Goal: Find contact information: Find contact information

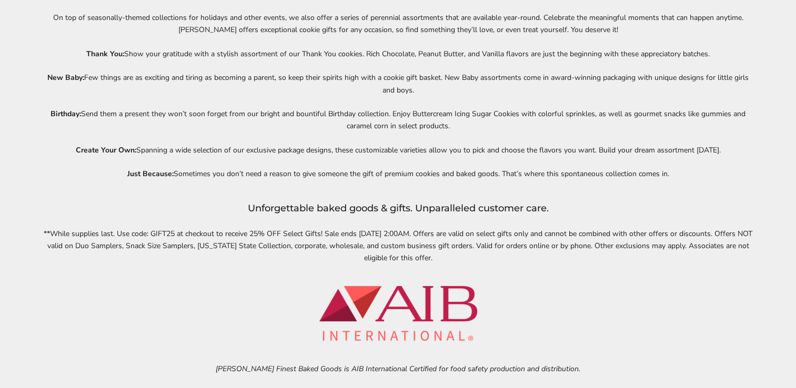
scroll to position [4470, 0]
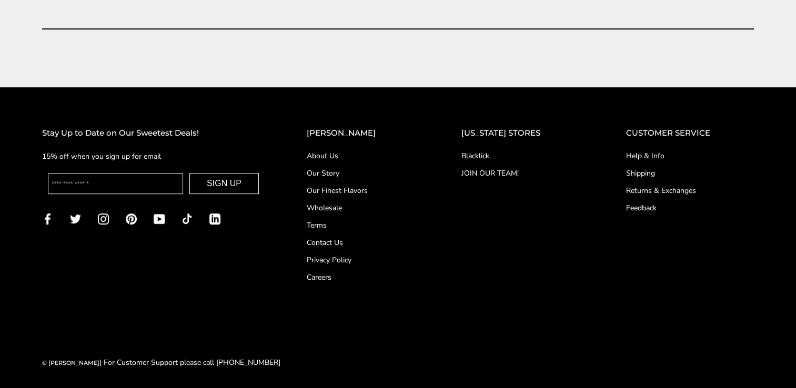
click at [653, 152] on link "Help & Info" at bounding box center [690, 156] width 128 height 11
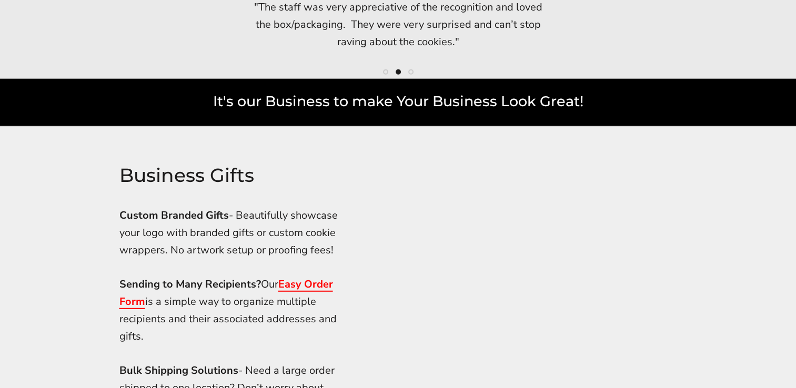
click at [480, 355] on img at bounding box center [612, 337] width 395 height 421
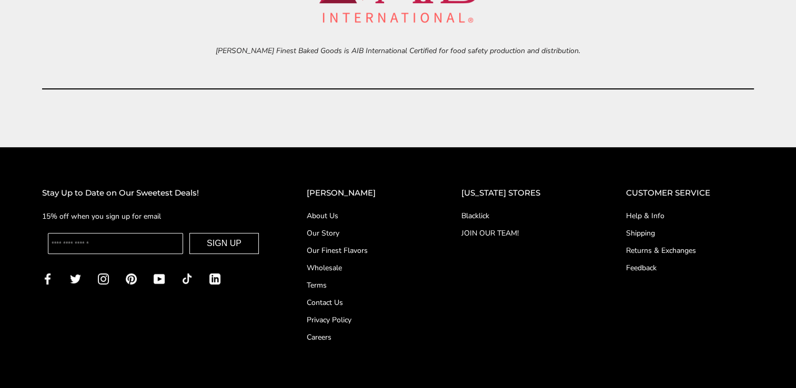
scroll to position [4411, 0]
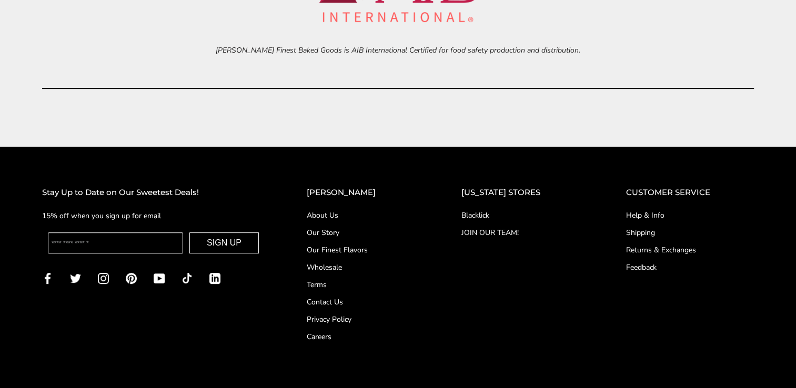
click at [332, 214] on link "About Us" at bounding box center [363, 215] width 113 height 11
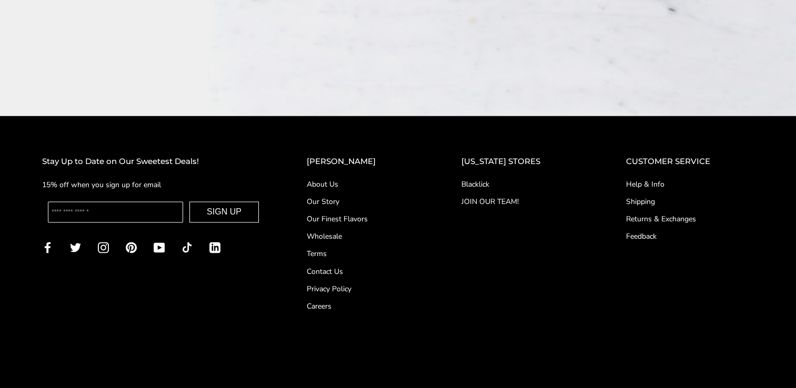
scroll to position [1718, 0]
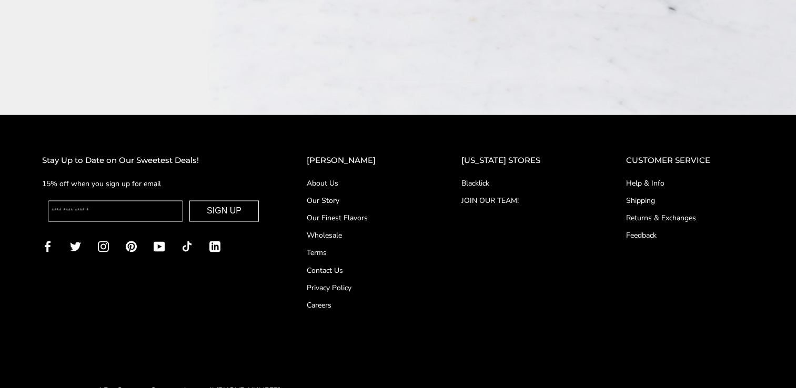
click at [352, 195] on link "Our Story" at bounding box center [363, 200] width 113 height 11
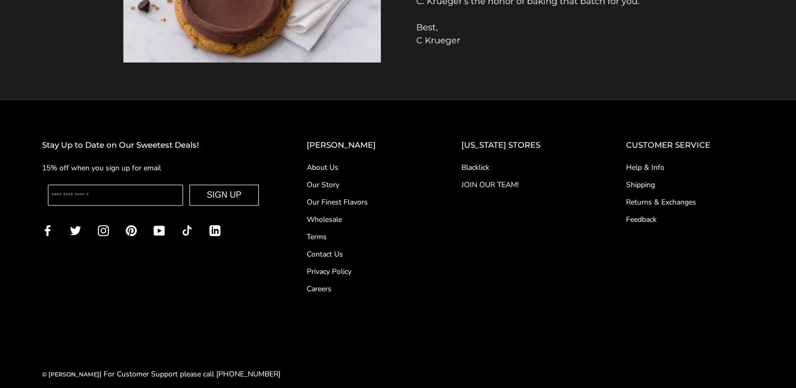
scroll to position [1061, 0]
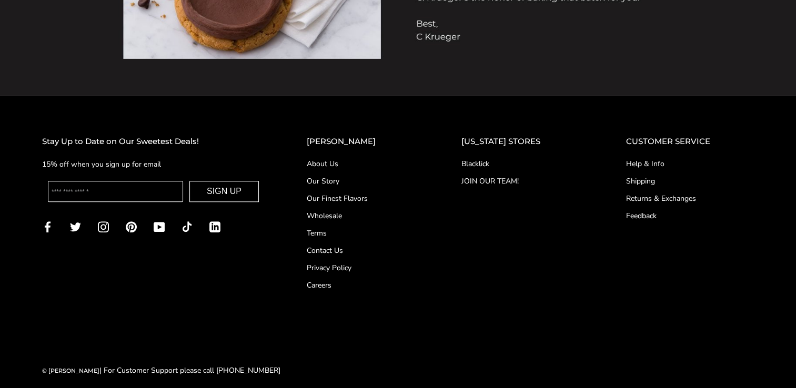
click at [358, 253] on link "Contact Us" at bounding box center [363, 250] width 113 height 11
